Goal: Task Accomplishment & Management: Manage account settings

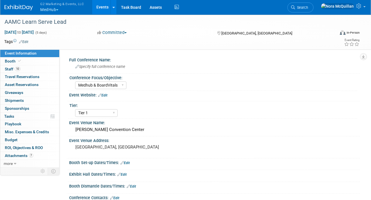
select select "Medhub & BoardVitals"
select select "Tier 1"
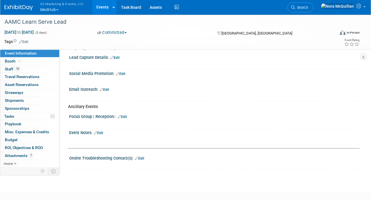
drag, startPoint x: 0, startPoint y: 0, endPoint x: 47, endPoint y: 8, distance: 47.4
click at [47, 8] on button "G2 Marketing & Events, LLC MedHub" at bounding box center [65, 7] width 51 height 15
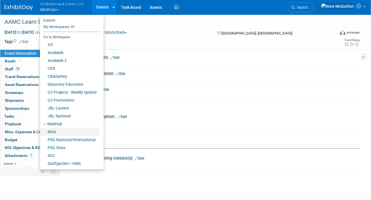
click at [53, 131] on link "NHA" at bounding box center [70, 132] width 60 height 8
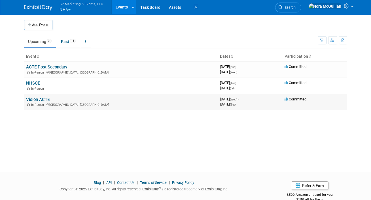
click at [38, 98] on link "Vision ACTE" at bounding box center [38, 99] width 24 height 5
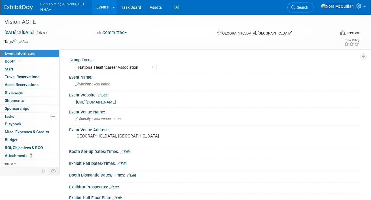
select select "National Healthcareer Association"
click at [51, 10] on span "button" at bounding box center [50, 9] width 2 height 1
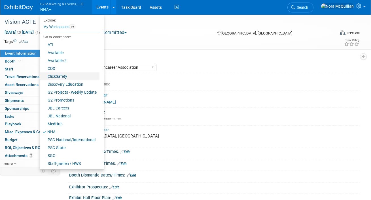
click at [61, 75] on link "ClickSafety" at bounding box center [70, 77] width 60 height 8
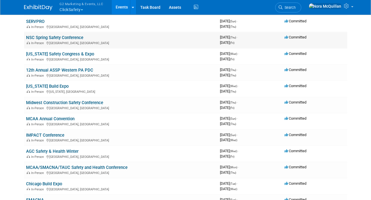
scroll to position [95, 0]
click at [50, 151] on link "AGC Safety & Health Winter" at bounding box center [52, 151] width 52 height 5
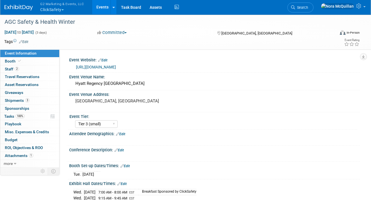
select select "Tier 3 (small)"
select select "Yes"
select select "No"
click at [39, 63] on link "Booth" at bounding box center [29, 62] width 59 height 8
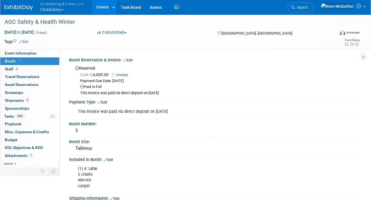
click at [49, 9] on button "G2 Marketing & Events, LLC ClickSafety" at bounding box center [65, 7] width 51 height 15
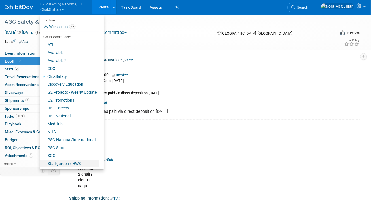
click at [60, 163] on link "Staffgarden / HWS" at bounding box center [70, 164] width 60 height 8
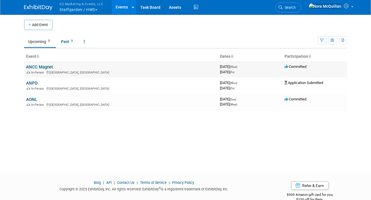
click at [35, 69] on link "ANCC Magnet" at bounding box center [39, 67] width 27 height 5
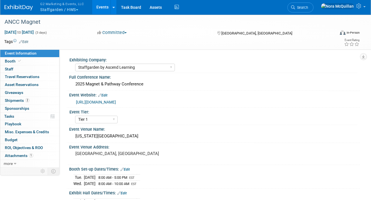
select select "Staffgarden by Ascend Learning"
select select "Tier 1"
select select "No"
click at [8, 101] on span "Shipments 2" at bounding box center [17, 100] width 25 height 5
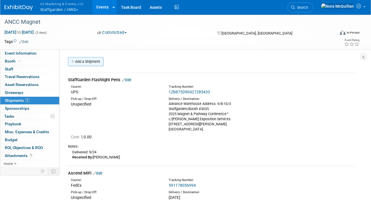
click at [89, 60] on link "Add a Shipment" at bounding box center [85, 61] width 35 height 9
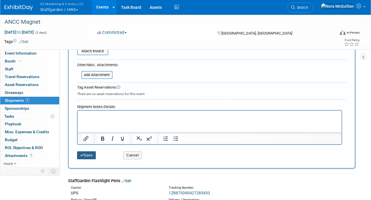
type input "StaffGarden Spray Trio Swag"
click at [88, 154] on button "Save" at bounding box center [86, 156] width 19 height 8
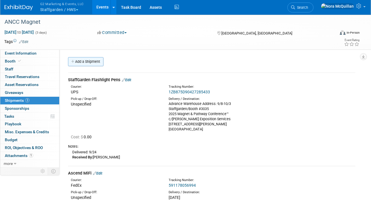
click at [86, 62] on link "Add a Shipment" at bounding box center [85, 61] width 35 height 9
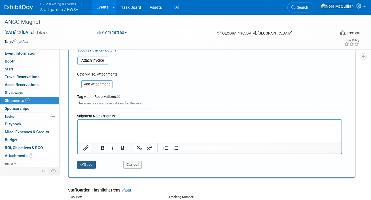
type input "Supplies from G2"
click at [88, 165] on button "Save" at bounding box center [86, 165] width 19 height 8
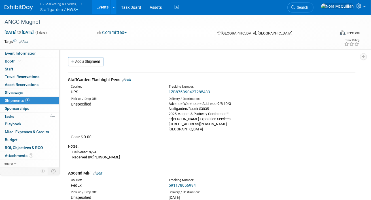
click at [84, 61] on link "Add a Shipment" at bounding box center [85, 61] width 35 height 9
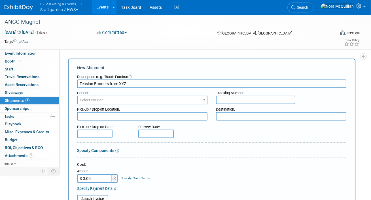
type input "Tension Banners from XYZ"
click at [98, 99] on span "Select courier" at bounding box center [91, 100] width 23 height 4
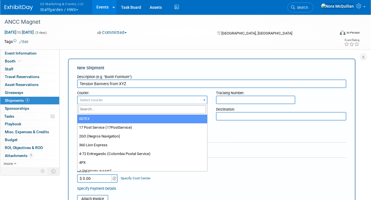
click at [102, 109] on input "search" at bounding box center [142, 109] width 128 height 8
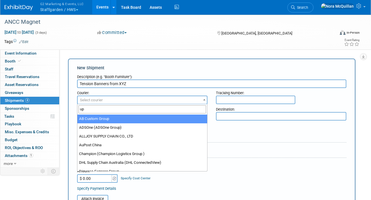
type input "ups"
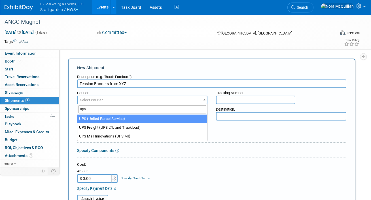
select select "508"
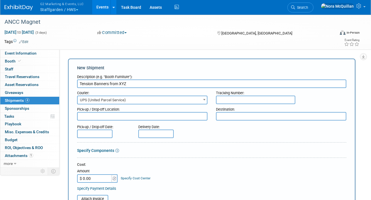
click at [225, 99] on input "text" at bounding box center [255, 100] width 79 height 9
paste input "1Z31XA390397460082"
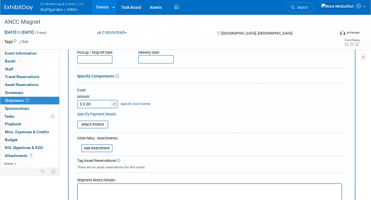
scroll to position [96, 0]
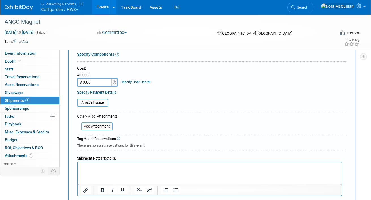
type input "1Z31XA390397460082"
click at [94, 169] on p "Rich Text Area. Press ALT-0 for help." at bounding box center [209, 168] width 257 height 6
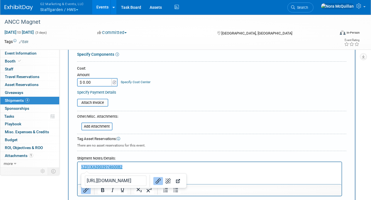
click at [145, 168] on p "﻿1Z31XA390397460082" at bounding box center [209, 168] width 257 height 6
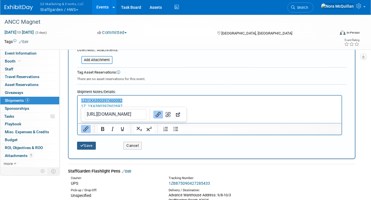
click at [87, 147] on button "Save" at bounding box center [86, 146] width 19 height 8
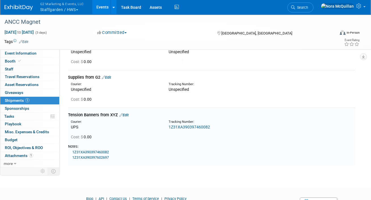
scroll to position [214, 0]
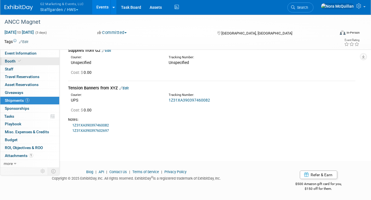
click at [16, 61] on span "Booth" at bounding box center [13, 61] width 17 height 5
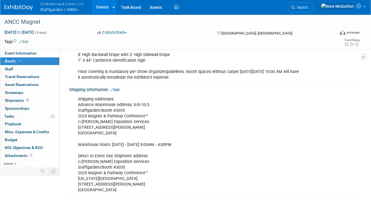
scroll to position [92, 0]
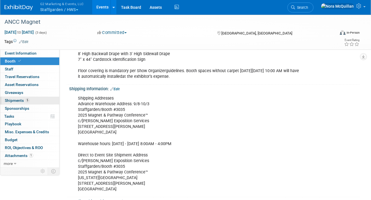
click at [13, 98] on link "5 Shipments 5" at bounding box center [29, 101] width 59 height 8
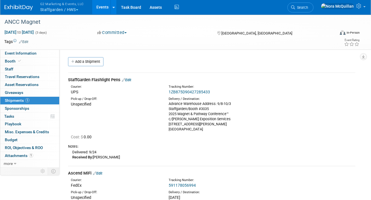
scroll to position [214, 0]
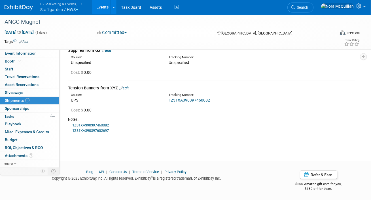
click at [128, 87] on link "Edit" at bounding box center [123, 88] width 9 height 4
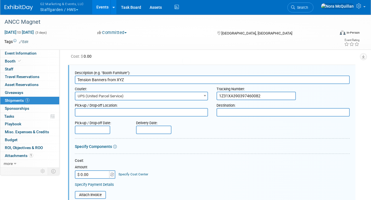
scroll to position [0, 0]
click at [228, 112] on textarea at bounding box center [282, 112] width 133 height 9
paste textarea "StaffGarden/Booth 3035 ANCC Magnet c/[PERSON_NAME] [STREET_ADDRESS][PERSON_NAME…"
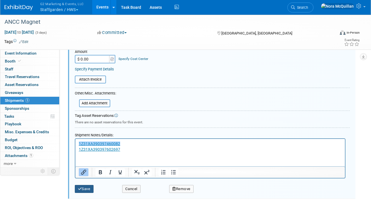
type textarea "StaffGarden/Booth 3035 ANCC Magnet c/[PERSON_NAME] [STREET_ADDRESS][PERSON_NAME…"
click at [84, 187] on button "Save" at bounding box center [84, 189] width 19 height 8
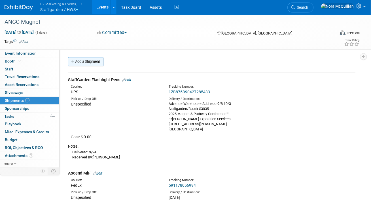
click at [86, 60] on link "Add a Shipment" at bounding box center [85, 61] width 35 height 9
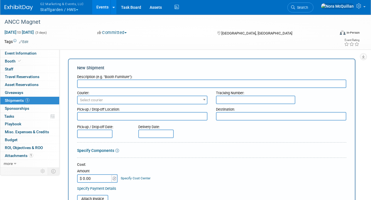
click at [111, 85] on input "text" at bounding box center [211, 84] width 269 height 9
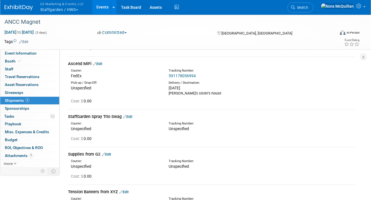
scroll to position [492, 0]
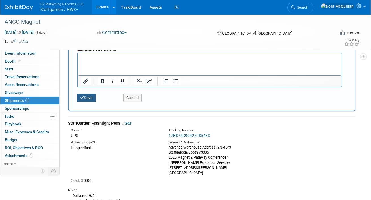
type input "Tabletop Laudio Sign"
click at [90, 100] on button "Save" at bounding box center [86, 98] width 19 height 8
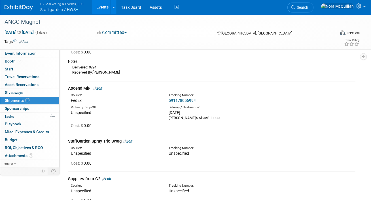
scroll to position [0, 0]
